Goal: Task Accomplishment & Management: Complete application form

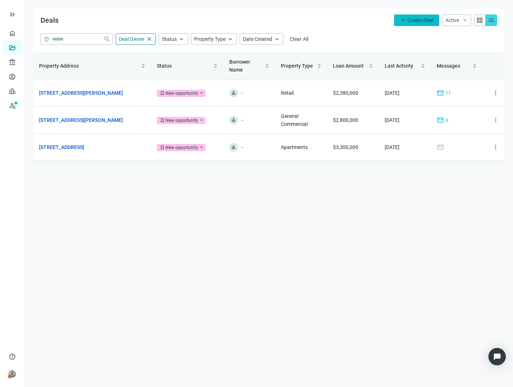
click at [406, 23] on button "add Create Deal" at bounding box center [416, 20] width 45 height 12
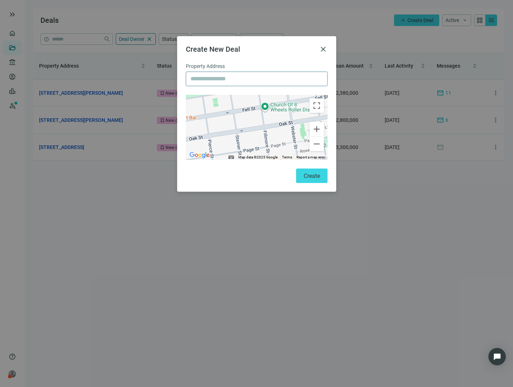
click at [210, 78] on input "text" at bounding box center [257, 79] width 132 height 14
type input "**********"
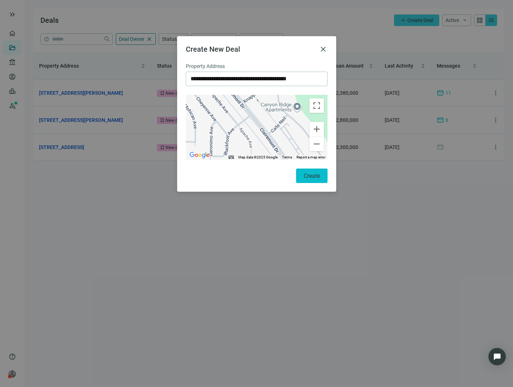
click at [313, 181] on button "Create" at bounding box center [311, 175] width 31 height 14
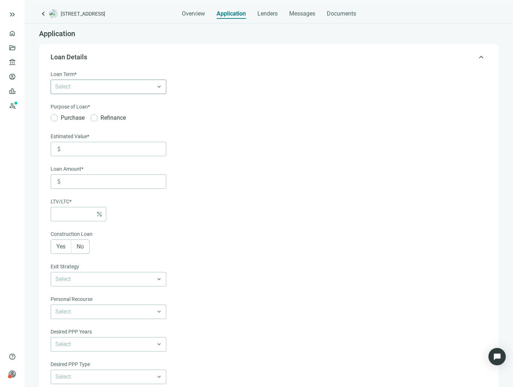
click at [102, 89] on div at bounding box center [104, 87] width 105 height 10
click at [92, 114] on div "3 Years" at bounding box center [108, 115] width 107 height 9
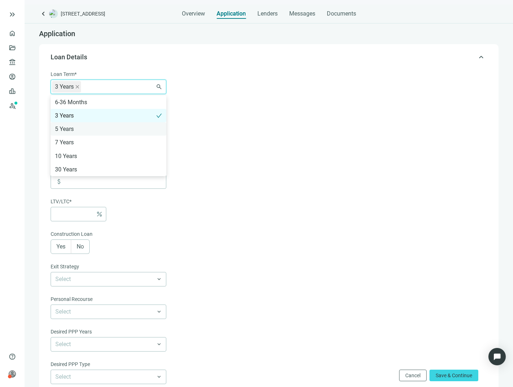
click at [74, 124] on div "5 Years" at bounding box center [109, 128] width 116 height 13
click at [237, 114] on form "Loan Term* 3 Years 5 Years 6-36 Months 3 Years 5 Years 7 Years 10 Years 30 Year…" at bounding box center [268, 253] width 435 height 367
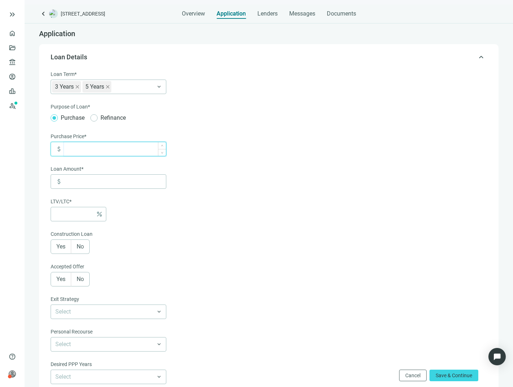
click at [99, 147] on input at bounding box center [115, 149] width 102 height 14
type input "*********"
click at [260, 214] on form "Loan Term* 3 Years 5 Years 6-36 Months 3 Years 5 Years 7 Years 10 Years 30 Year…" at bounding box center [268, 269] width 435 height 399
click at [67, 212] on input at bounding box center [74, 214] width 38 height 14
type input "*******"
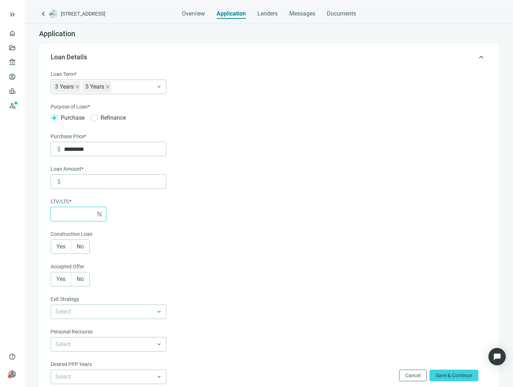
type input "*"
type input "*********"
type input "**"
click at [204, 220] on form "Loan Term* 3 Years 5 Years 6-36 Months 3 Years 5 Years 7 Years 10 Years 30 Year…" at bounding box center [268, 269] width 435 height 399
drag, startPoint x: 73, startPoint y: 214, endPoint x: 52, endPoint y: 216, distance: 20.6
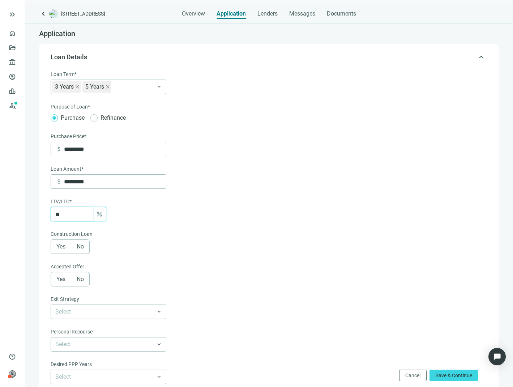
click at [52, 216] on div "** percent" at bounding box center [79, 214] width 56 height 14
type input "*******"
type input "**"
type input "*********"
type input "**"
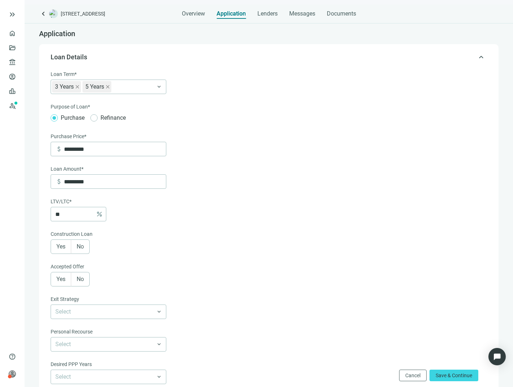
click at [237, 244] on form "Loan Term* 3 Years 5 Years 6-36 Months 3 Years 5 Years 7 Years 10 Years 30 Year…" at bounding box center [268, 269] width 435 height 399
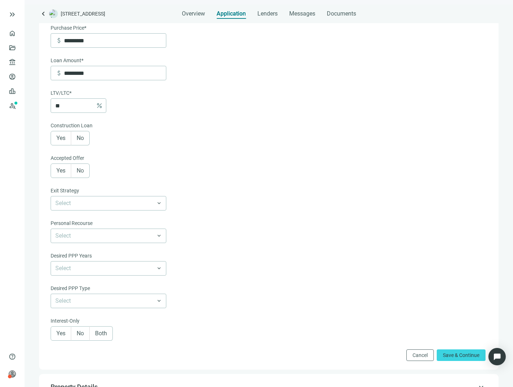
click at [66, 175] on label "Yes" at bounding box center [61, 170] width 21 height 14
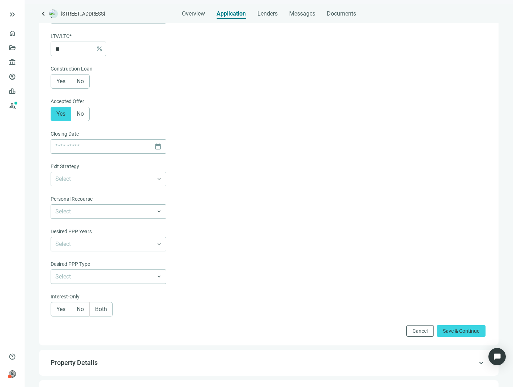
scroll to position [217, 0]
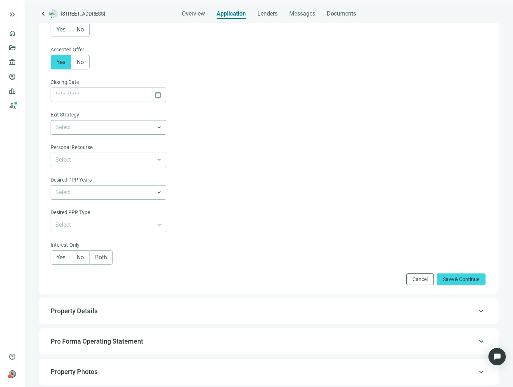
click at [129, 134] on input "search" at bounding box center [105, 127] width 100 height 14
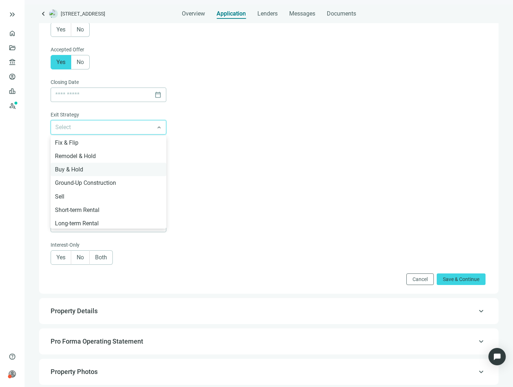
click at [120, 169] on div "Buy & Hold" at bounding box center [108, 169] width 107 height 9
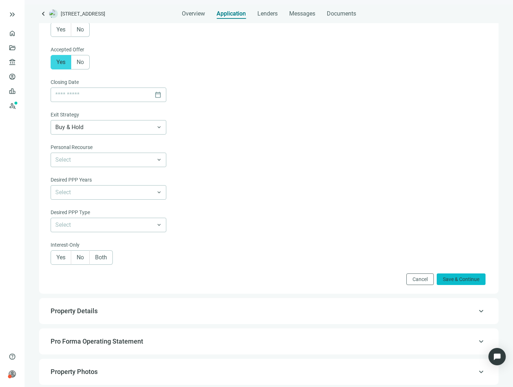
click at [443, 279] on span "Save & Continue" at bounding box center [461, 279] width 37 height 6
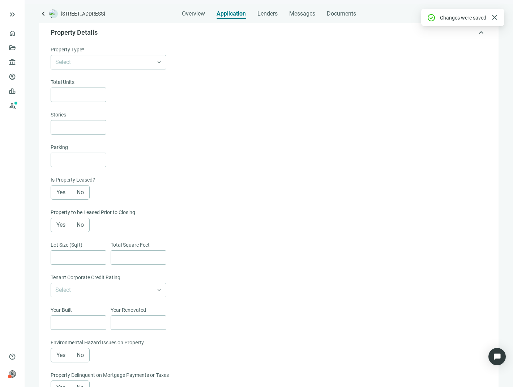
scroll to position [52, 0]
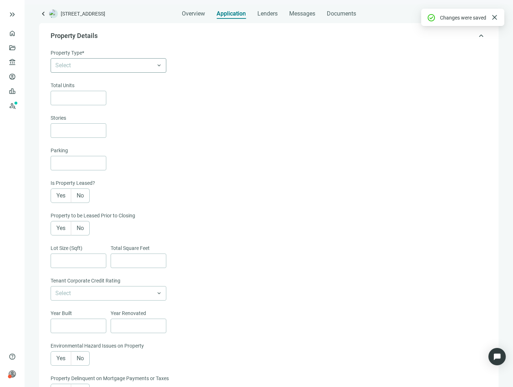
click at [91, 66] on input "search" at bounding box center [105, 66] width 100 height 14
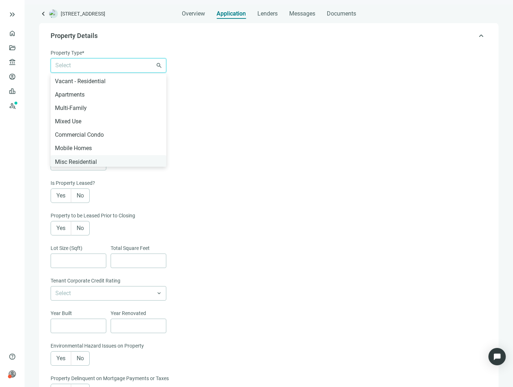
scroll to position [145, 0]
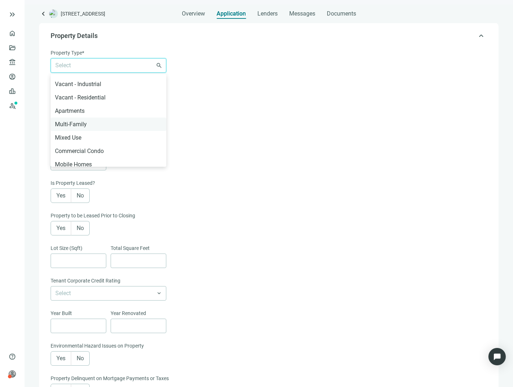
click at [85, 124] on div "Multi-Family" at bounding box center [108, 124] width 107 height 9
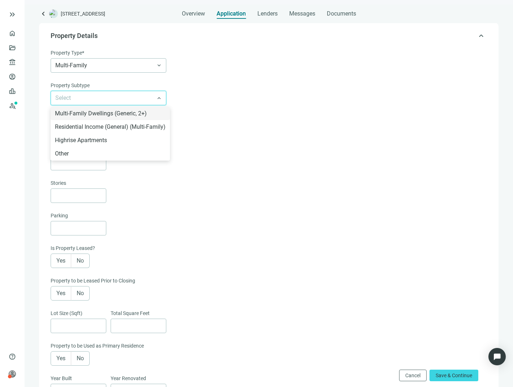
click at [84, 97] on input "search" at bounding box center [105, 98] width 100 height 14
click at [86, 128] on div "Residential Income (General) (Multi-Family)" at bounding box center [110, 126] width 111 height 9
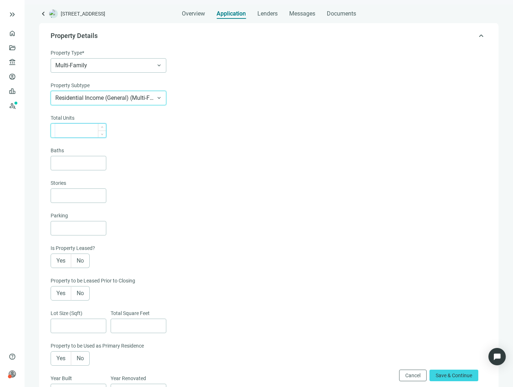
click at [87, 135] on input at bounding box center [80, 131] width 51 height 14
type input "*"
click at [267, 175] on div "Total Units * Baths Stories" at bounding box center [268, 158] width 435 height 89
click at [440, 376] on span "Save & Continue" at bounding box center [454, 375] width 37 height 6
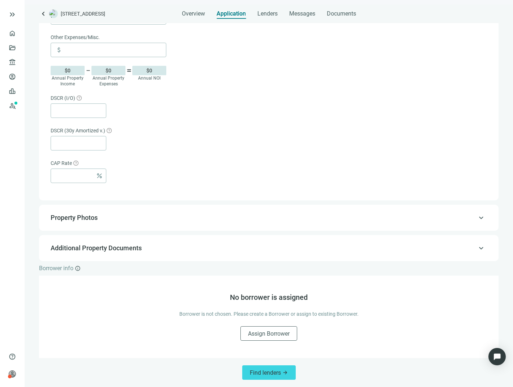
scroll to position [375, 0]
click at [265, 374] on span "Find lenders" at bounding box center [265, 372] width 31 height 7
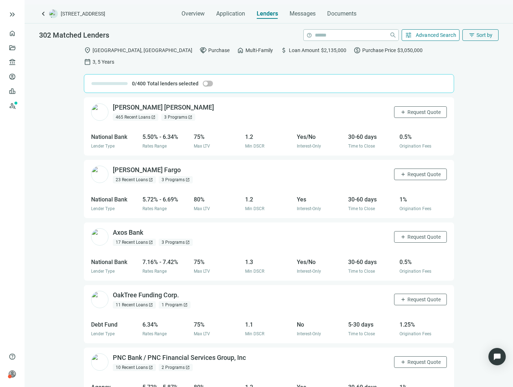
click at [424, 38] on span "Advanced Search" at bounding box center [436, 35] width 41 height 6
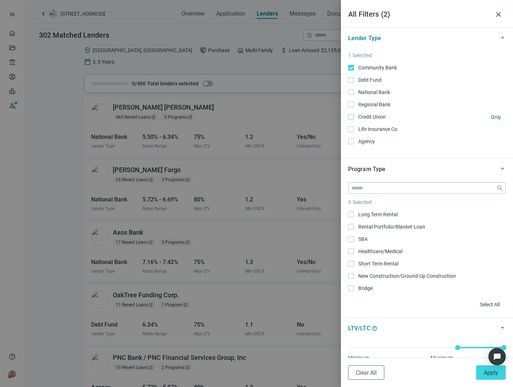
click at [353, 120] on label "Credit Union Only" at bounding box center [427, 117] width 158 height 8
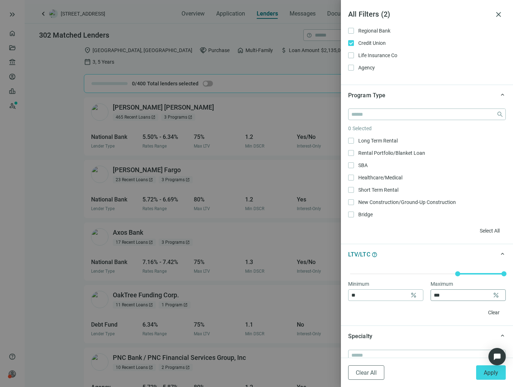
scroll to position [108, 0]
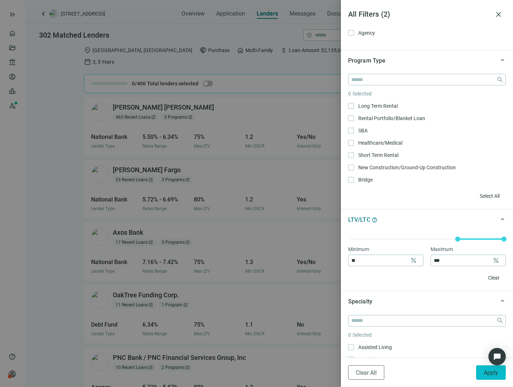
click at [488, 371] on span "Apply" at bounding box center [491, 372] width 14 height 7
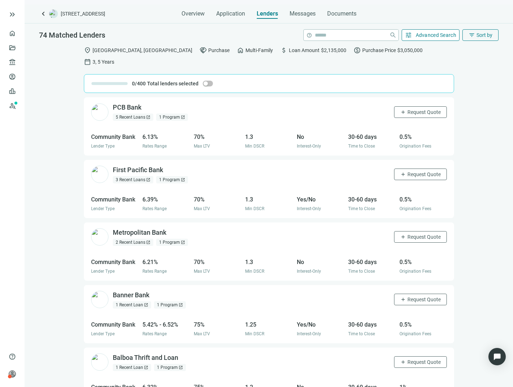
click at [418, 35] on span "Advanced Search" at bounding box center [436, 35] width 41 height 6
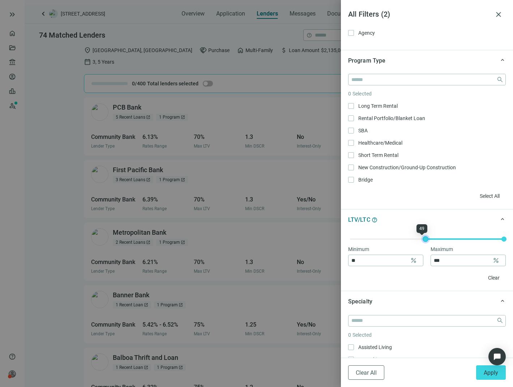
type input "**"
drag, startPoint x: 454, startPoint y: 236, endPoint x: 424, endPoint y: 238, distance: 29.7
click at [425, 238] on div at bounding box center [427, 239] width 4 height 4
click at [490, 371] on span "Apply" at bounding box center [491, 372] width 14 height 7
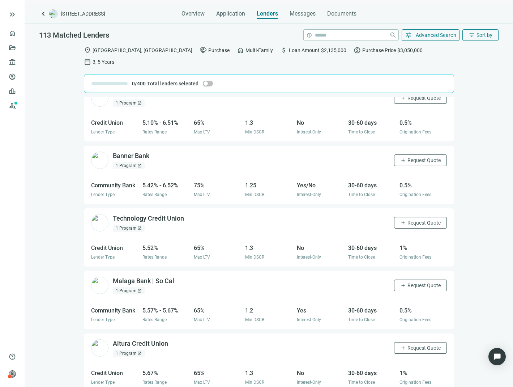
scroll to position [72, 0]
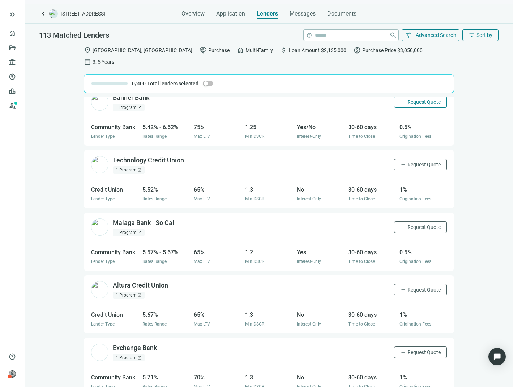
click at [412, 96] on button "add Request Quote" at bounding box center [420, 102] width 53 height 12
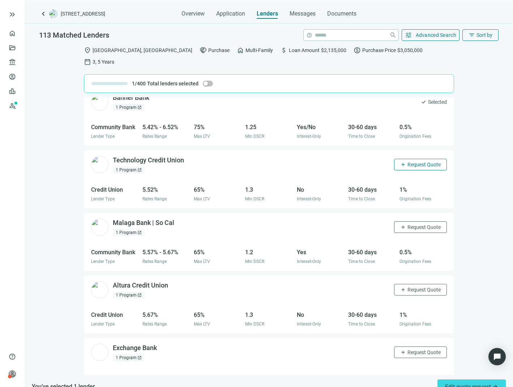
click at [407, 162] on span "Request Quote" at bounding box center [423, 165] width 33 height 6
click at [400, 224] on span "add" at bounding box center [403, 227] width 6 height 6
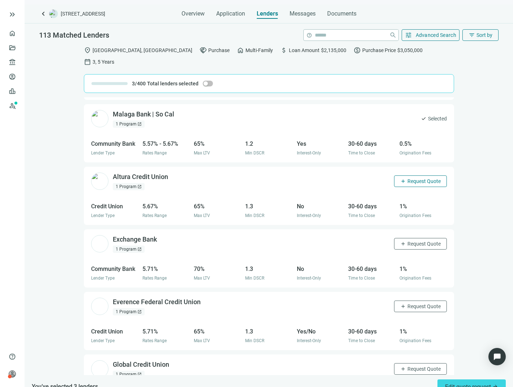
click at [407, 178] on span "Request Quote" at bounding box center [423, 181] width 33 height 6
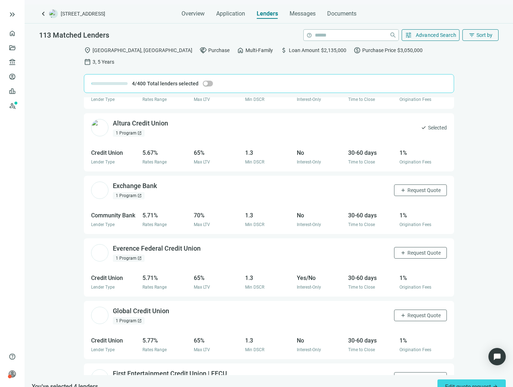
scroll to position [253, 0]
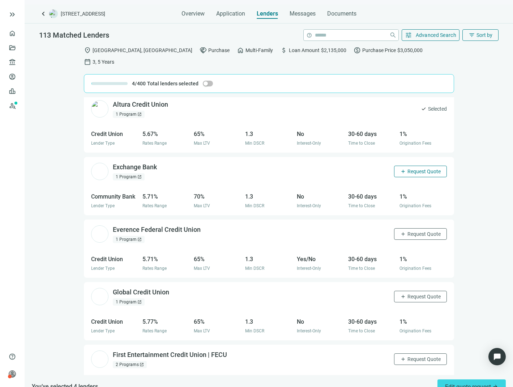
click at [402, 166] on button "add Request Quote" at bounding box center [420, 172] width 53 height 12
click at [412, 231] on span "Request Quote" at bounding box center [423, 234] width 33 height 6
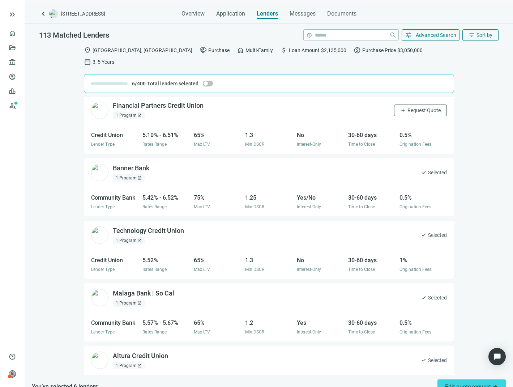
scroll to position [0, 0]
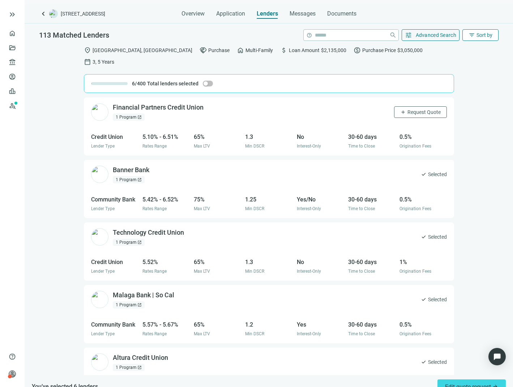
click at [473, 35] on span "filter_list" at bounding box center [472, 35] width 7 height 7
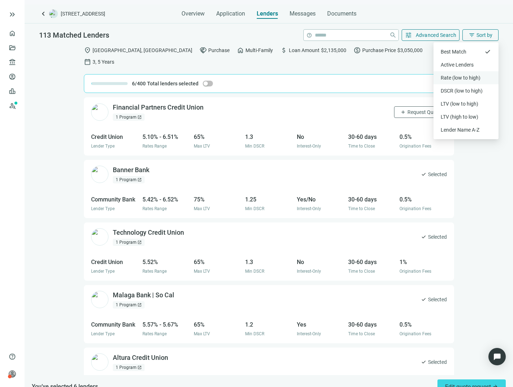
click at [460, 76] on div "Rate (low to high)" at bounding box center [466, 77] width 51 height 7
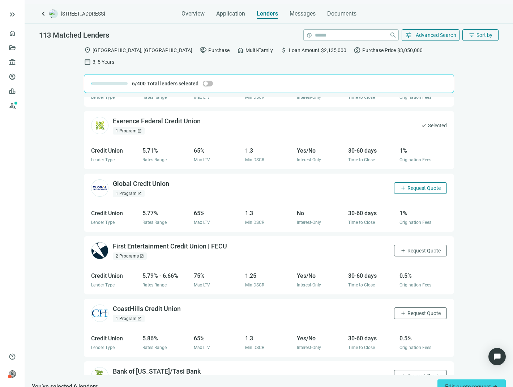
click at [410, 185] on span "Request Quote" at bounding box center [423, 188] width 33 height 6
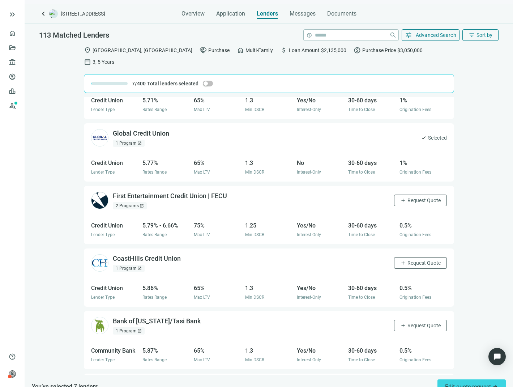
scroll to position [434, 0]
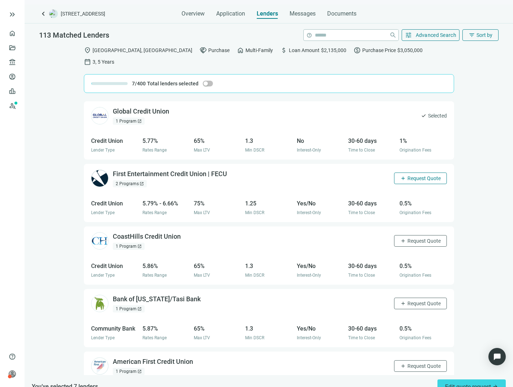
click at [405, 172] on button "add Request Quote" at bounding box center [420, 178] width 53 height 12
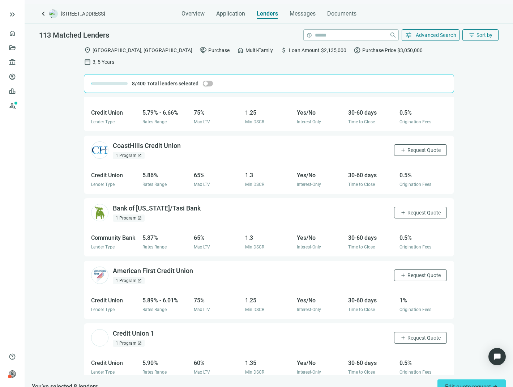
scroll to position [542, 0]
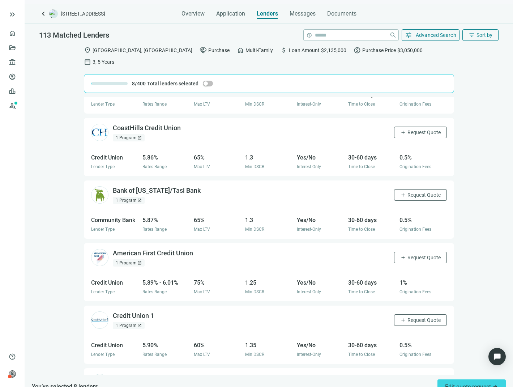
click at [407, 127] on div "CoastHills Credit Union open_in_new 1 Program open_in_new add Request Quote" at bounding box center [269, 132] width 370 height 29
click at [405, 127] on button "add Request Quote" at bounding box center [420, 133] width 53 height 12
click at [407, 192] on span "Request Quote" at bounding box center [423, 195] width 33 height 6
click at [407, 255] on span "Request Quote" at bounding box center [423, 258] width 33 height 6
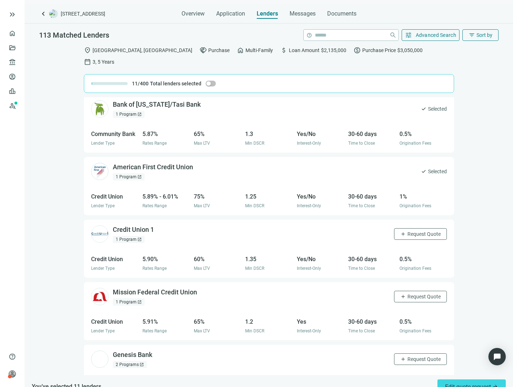
scroll to position [687, 0]
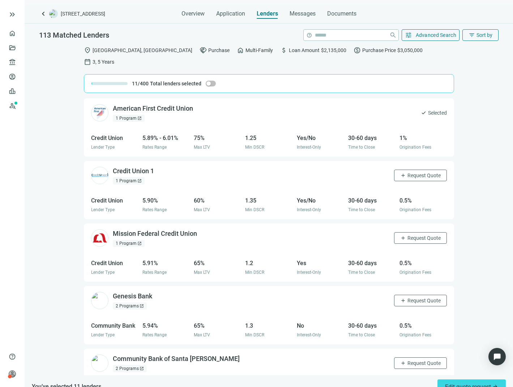
click at [398, 161] on div "Credit Union 1 open_in_new 1 Program open_in_new add Request Quote" at bounding box center [269, 175] width 370 height 29
click at [407, 172] on span "Request Quote" at bounding box center [423, 175] width 33 height 6
click at [399, 232] on button "add Request Quote" at bounding box center [420, 238] width 53 height 12
click at [400, 298] on span "add" at bounding box center [403, 301] width 6 height 6
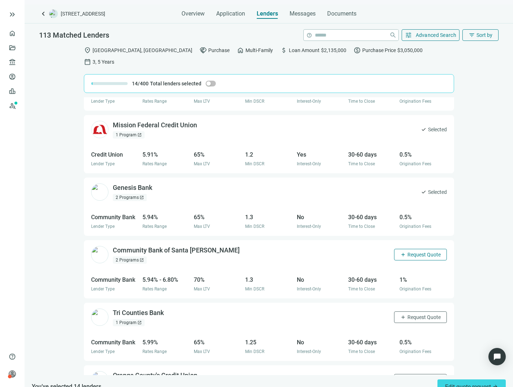
click at [407, 252] on span "Request Quote" at bounding box center [423, 255] width 33 height 6
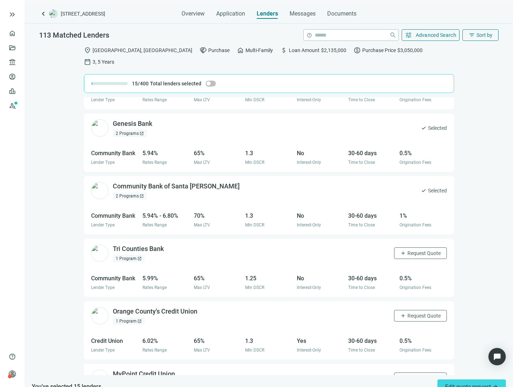
scroll to position [868, 0]
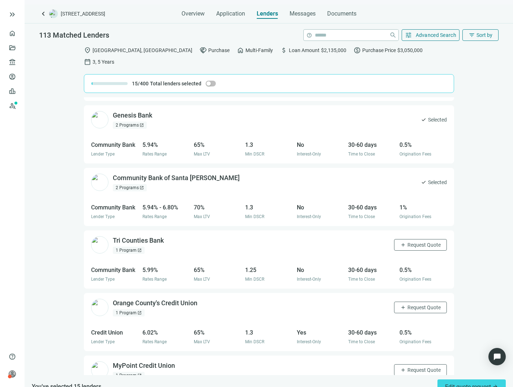
click at [405, 230] on div "Tri Counties Bank open_in_new 1 Program open_in_new add Request Quote" at bounding box center [269, 244] width 370 height 29
click at [407, 242] on span "Request Quote" at bounding box center [423, 245] width 33 height 6
click at [407, 304] on span "Request Quote" at bounding box center [423, 307] width 33 height 6
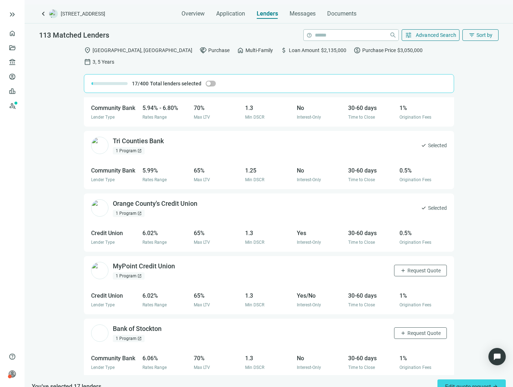
scroll to position [969, 0]
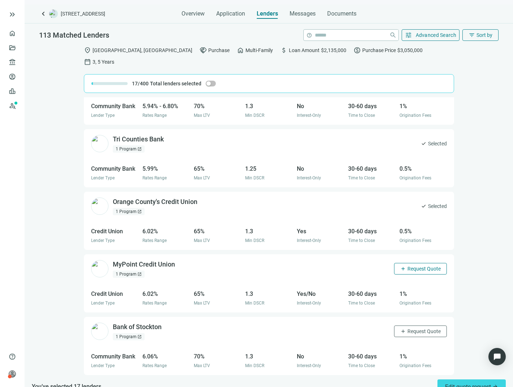
click at [407, 266] on span "Request Quote" at bounding box center [423, 269] width 33 height 6
click at [407, 328] on span "Request Quote" at bounding box center [423, 331] width 33 height 6
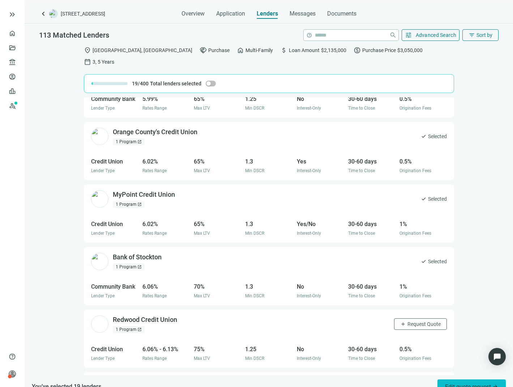
scroll to position [1041, 0]
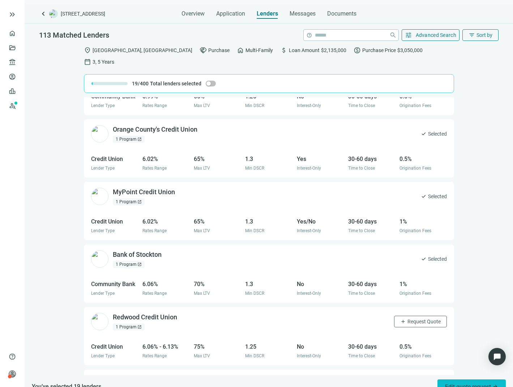
click at [479, 383] on span "Edit quote request arrow_forward" at bounding box center [471, 386] width 53 height 7
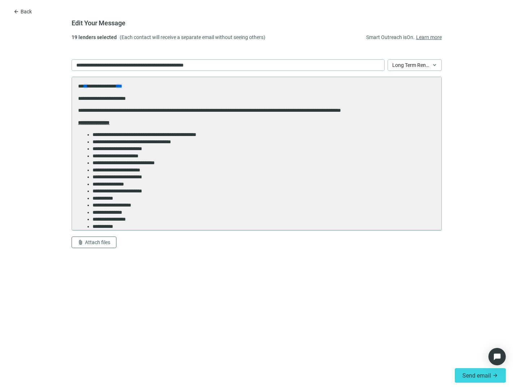
scroll to position [0, 0]
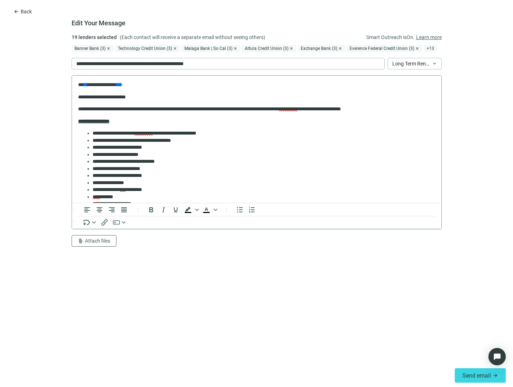
click at [195, 164] on li "**********" at bounding box center [260, 161] width 337 height 7
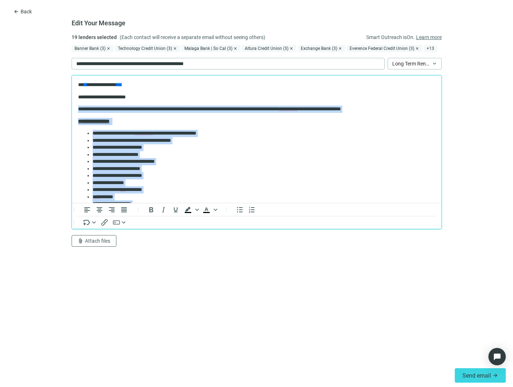
drag, startPoint x: 99, startPoint y: 114, endPoint x: 72, endPoint y: 106, distance: 27.8
click at [72, 106] on html "**********" at bounding box center [257, 229] width 370 height 307
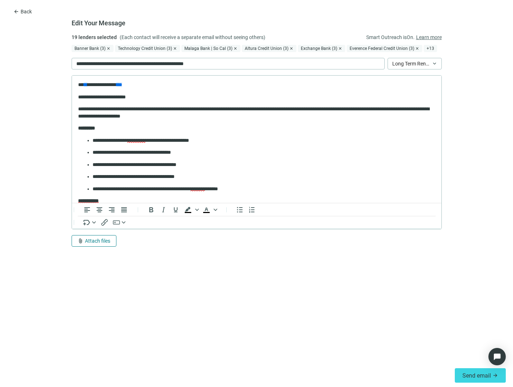
click at [101, 239] on span "Attach files" at bounding box center [97, 241] width 25 height 6
click at [101, 223] on span "Upload new" at bounding box center [91, 225] width 26 height 6
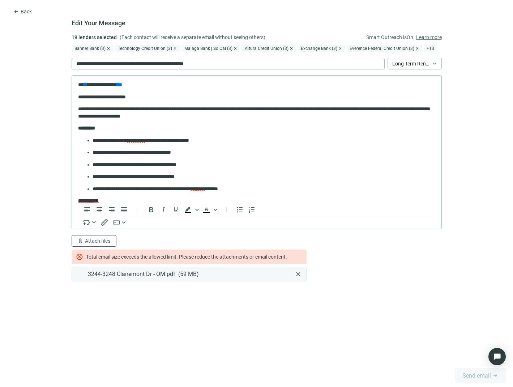
click at [297, 274] on span "close" at bounding box center [298, 273] width 7 height 7
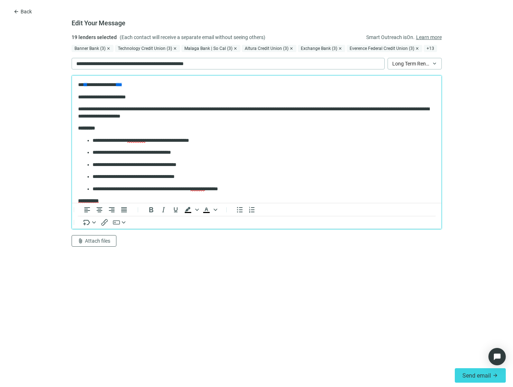
click at [243, 115] on p "**********" at bounding box center [254, 113] width 352 height 14
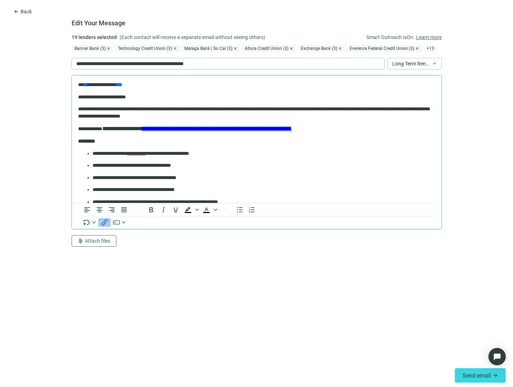
click at [252, 168] on p "**********" at bounding box center [260, 165] width 337 height 7
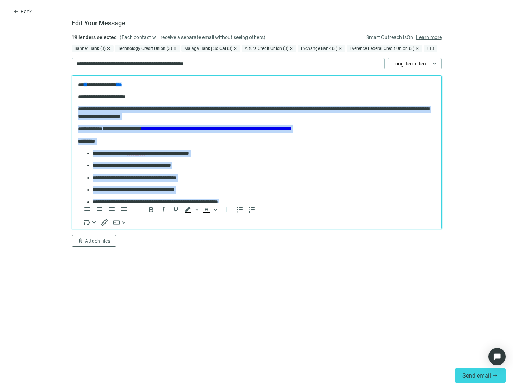
drag, startPoint x: 91, startPoint y: 138, endPoint x: 76, endPoint y: 108, distance: 34.1
click at [76, 108] on html "**********" at bounding box center [257, 253] width 370 height 355
copy body "**********"
click at [286, 178] on p "**********" at bounding box center [260, 177] width 337 height 7
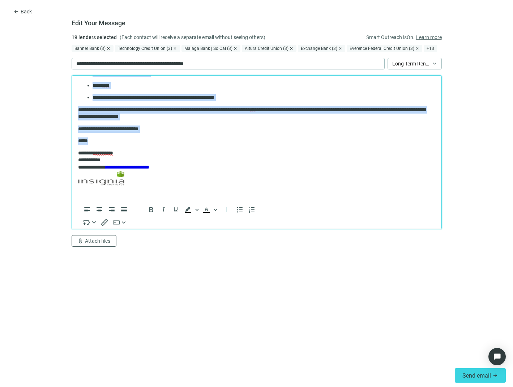
scroll to position [229, 0]
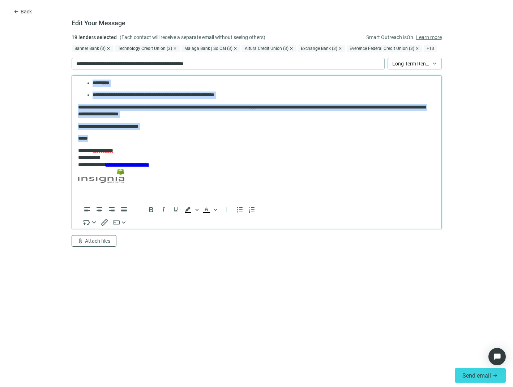
click at [229, 136] on p "*****" at bounding box center [254, 138] width 352 height 7
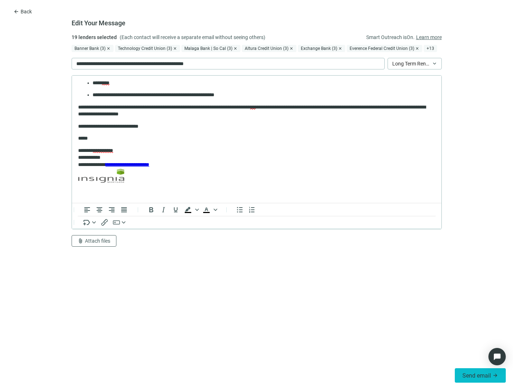
click at [480, 372] on span "Send email" at bounding box center [476, 375] width 29 height 7
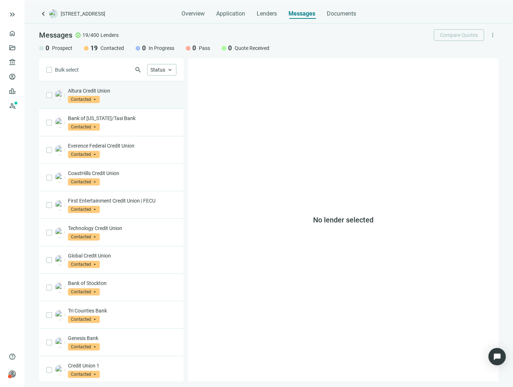
click at [129, 91] on p "Altura Credit Union" at bounding box center [122, 90] width 108 height 7
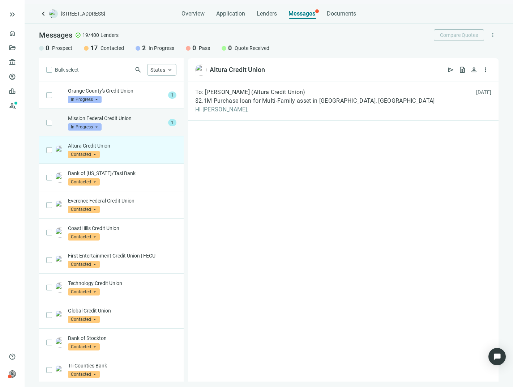
click at [121, 127] on div "Mission Federal Credit Union In Progress arrow_drop_down" at bounding box center [116, 123] width 97 height 16
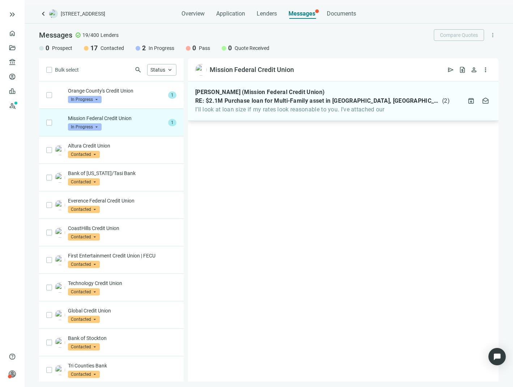
click at [242, 114] on div "[PERSON_NAME] (Mission Federal Credit Union) RE: $2.1M Purchase loan for Multi-…" at bounding box center [343, 100] width 311 height 39
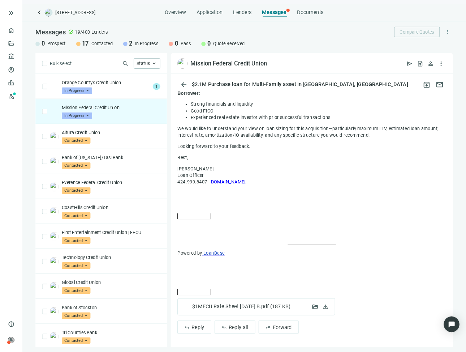
scroll to position [319, 0]
click at [236, 337] on span "$1MFCU Rate Sheet [DATE] B.pdf ( 187 KB )" at bounding box center [266, 337] width 108 height 7
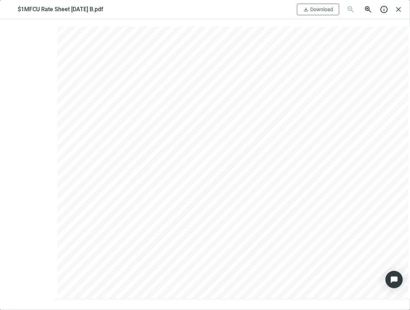
scroll to position [319, 0]
click at [398, 10] on span "close" at bounding box center [398, 9] width 9 height 9
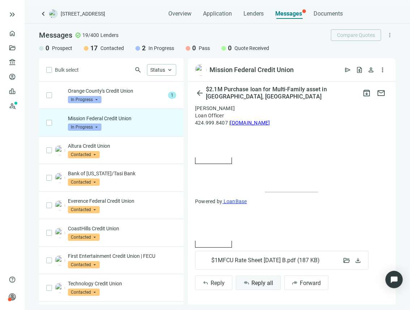
click at [250, 282] on button "reply_all Reply all" at bounding box center [258, 282] width 45 height 14
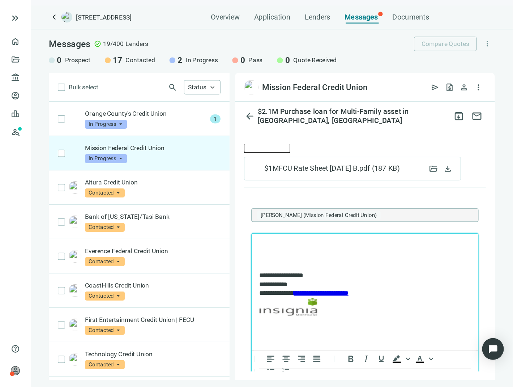
scroll to position [499, 0]
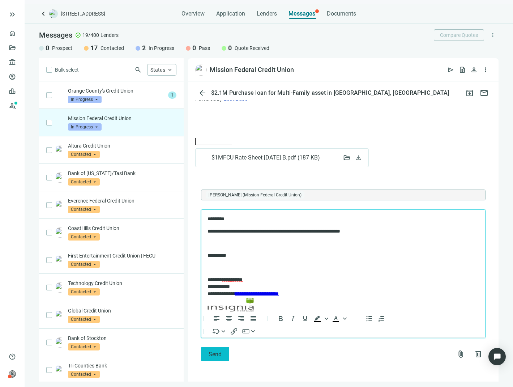
click at [215, 357] on span "Send" at bounding box center [215, 354] width 13 height 7
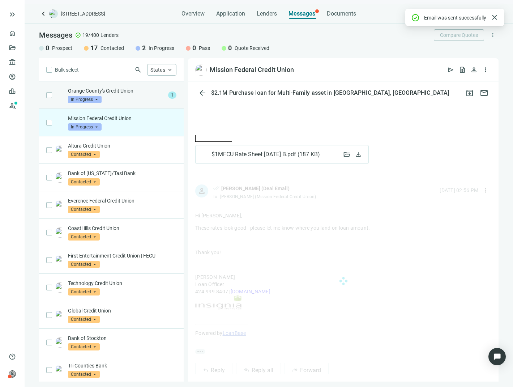
click at [138, 100] on div "Orange County's Credit Union In Progress arrow_drop_down" at bounding box center [116, 95] width 97 height 16
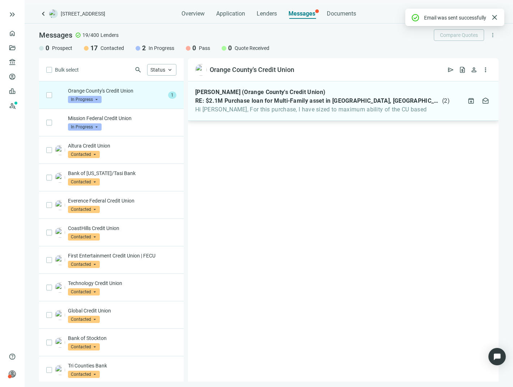
click at [273, 103] on span "RE: $2.1M Purchase loan for Multi-Family asset in [GEOGRAPHIC_DATA], [GEOGRAPHI…" at bounding box center [318, 100] width 246 height 7
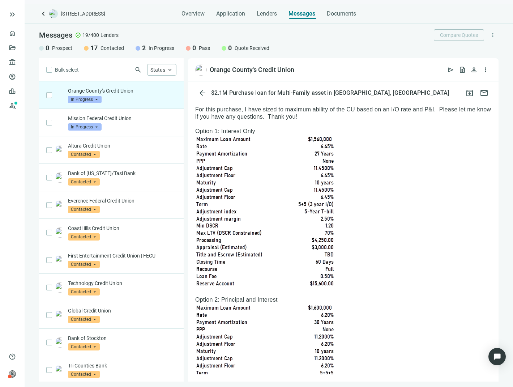
scroll to position [72, 0]
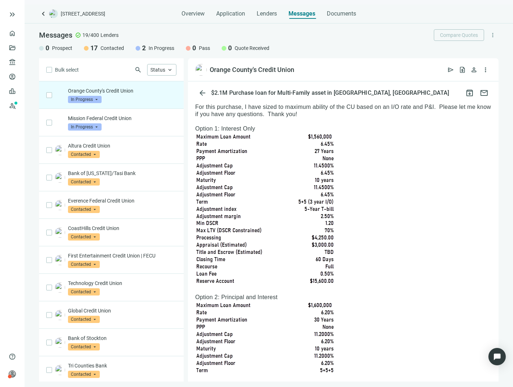
click at [97, 100] on span "In Progress" at bounding box center [85, 99] width 34 height 7
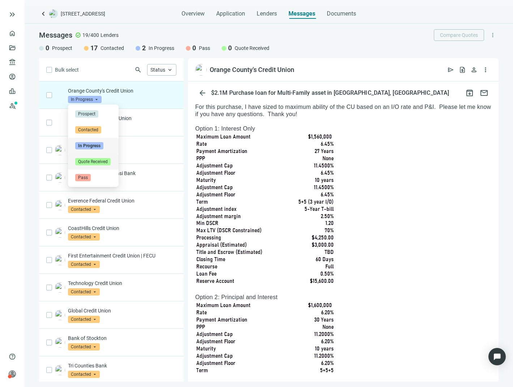
click at [94, 160] on span "Quote Received" at bounding box center [92, 161] width 35 height 7
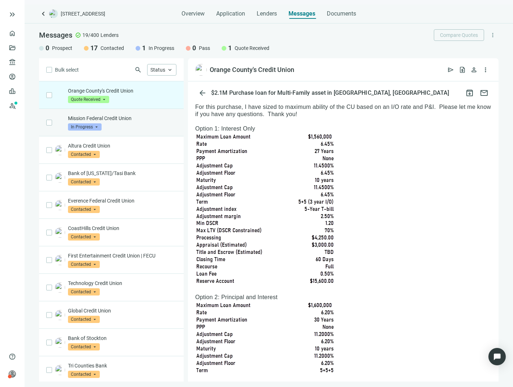
click at [87, 126] on span "In Progress" at bounding box center [85, 126] width 34 height 7
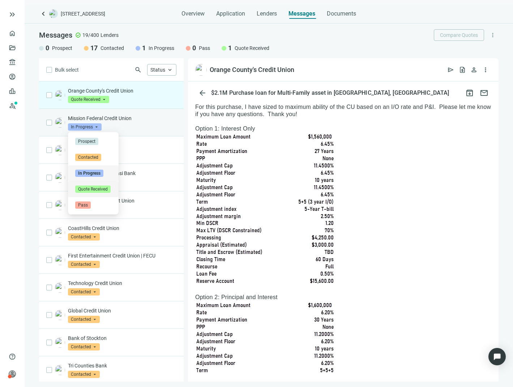
click at [98, 186] on span "Quote Received" at bounding box center [92, 188] width 35 height 7
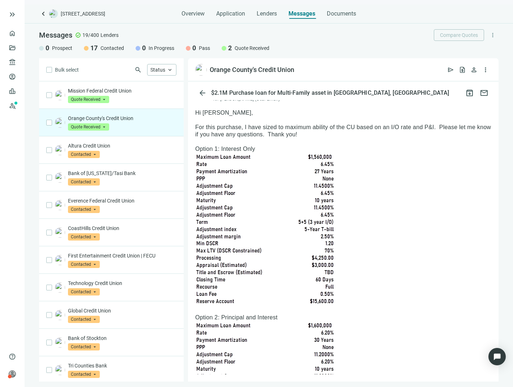
scroll to position [0, 0]
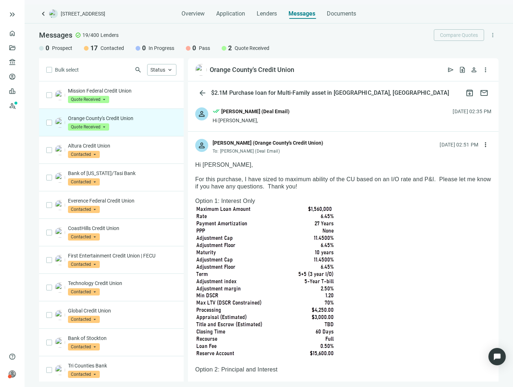
click at [300, 146] on div "[PERSON_NAME] (Orange County's Credit Union)" at bounding box center [268, 143] width 111 height 8
